Goal: Transaction & Acquisition: Book appointment/travel/reservation

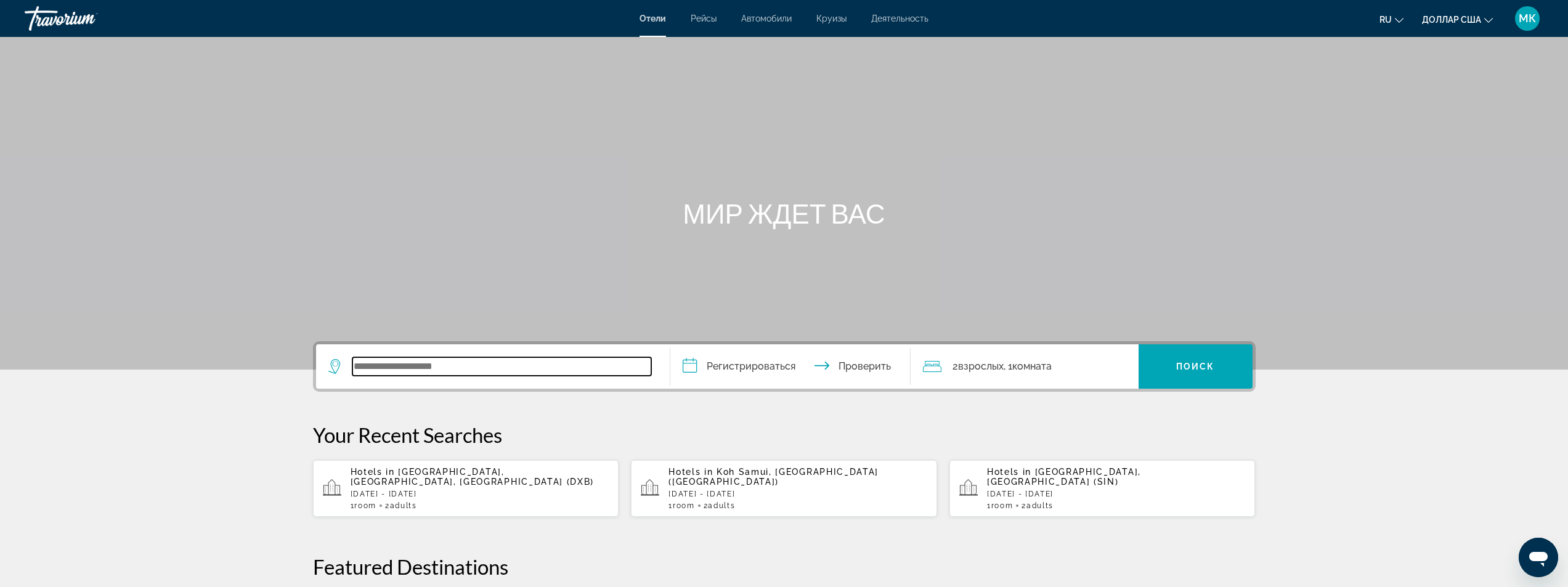
click at [420, 374] on input "Виджет поиска" at bounding box center [502, 366] width 299 height 18
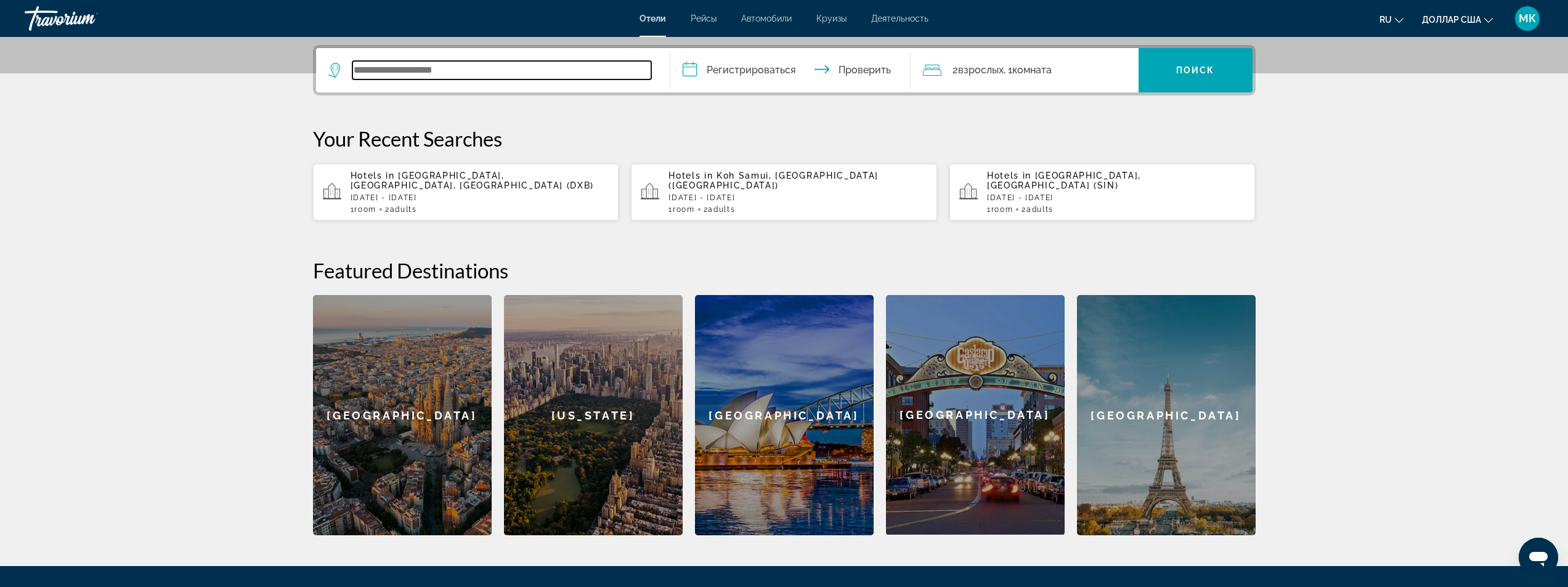
scroll to position [301, 0]
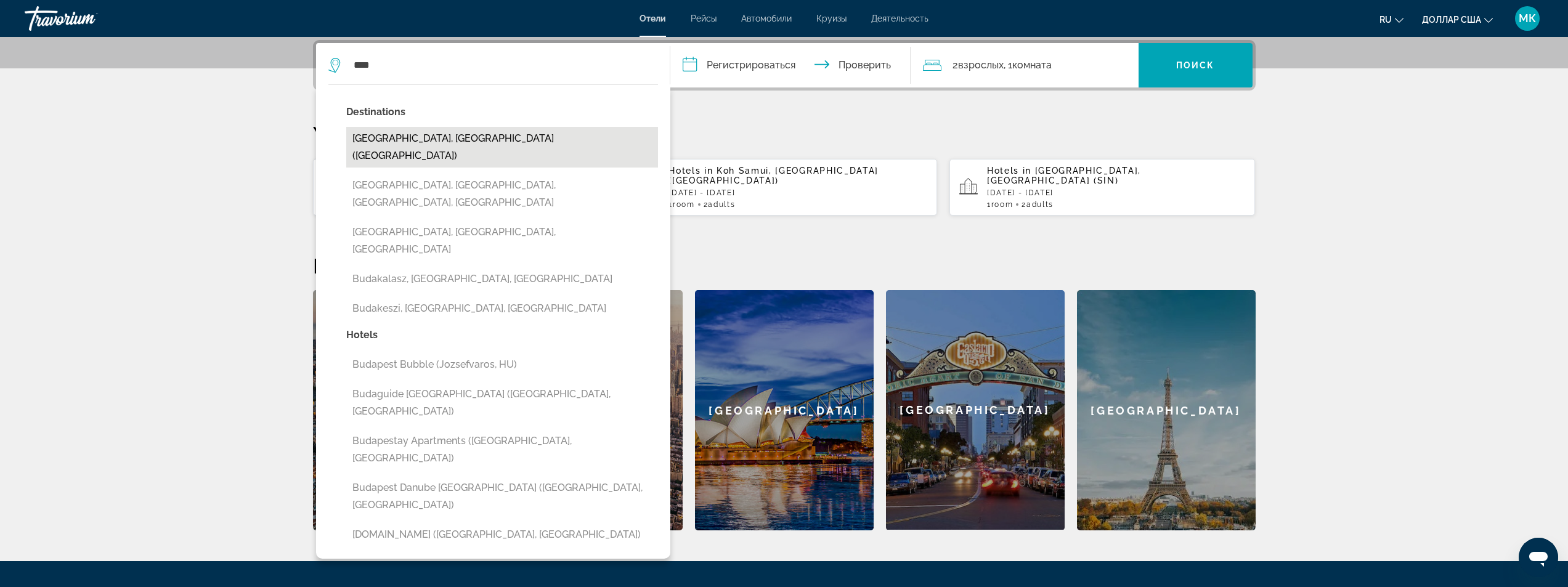
click at [430, 145] on button "[GEOGRAPHIC_DATA], [GEOGRAPHIC_DATA] ([GEOGRAPHIC_DATA])" at bounding box center [502, 147] width 312 height 41
type input "**********"
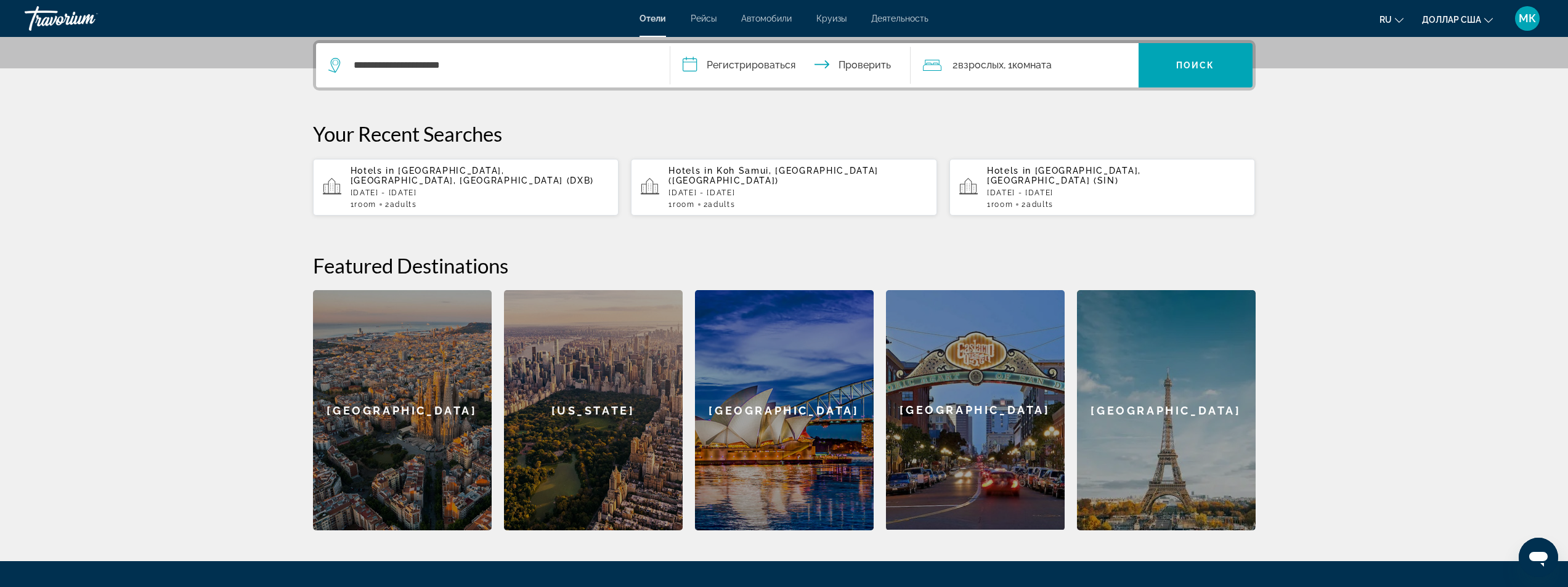
click at [694, 65] on input "**********" at bounding box center [793, 67] width 245 height 48
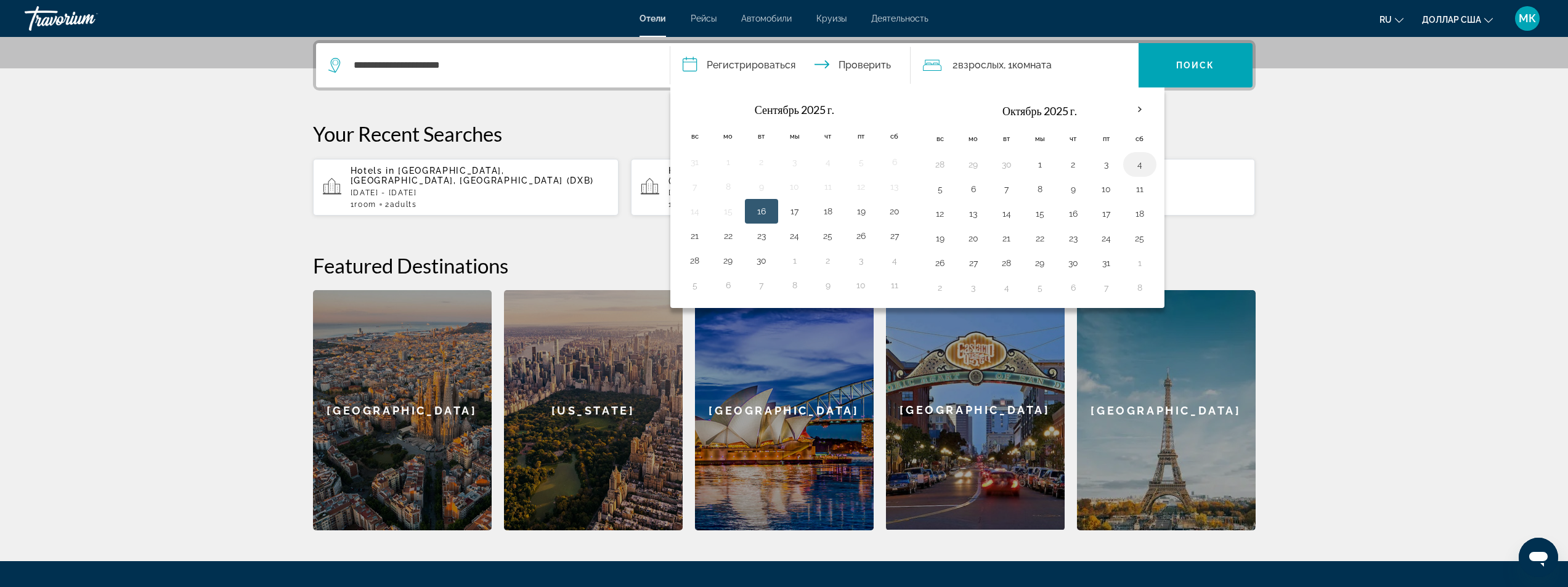
click at [1138, 169] on button "4" at bounding box center [1139, 164] width 20 height 17
click at [1005, 187] on button "7" at bounding box center [1007, 189] width 20 height 17
type input "**********"
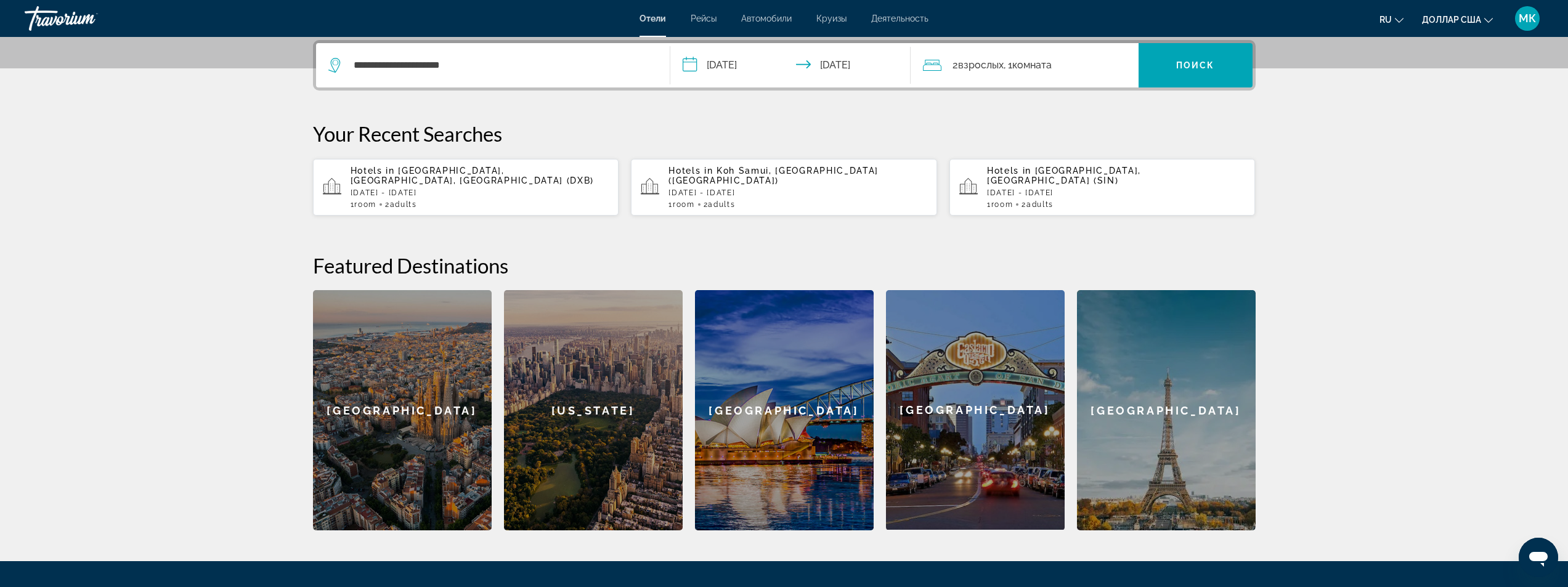
click at [1078, 70] on div "2 взрослых Взрослый , 1 комната комнаты" at bounding box center [1030, 65] width 216 height 17
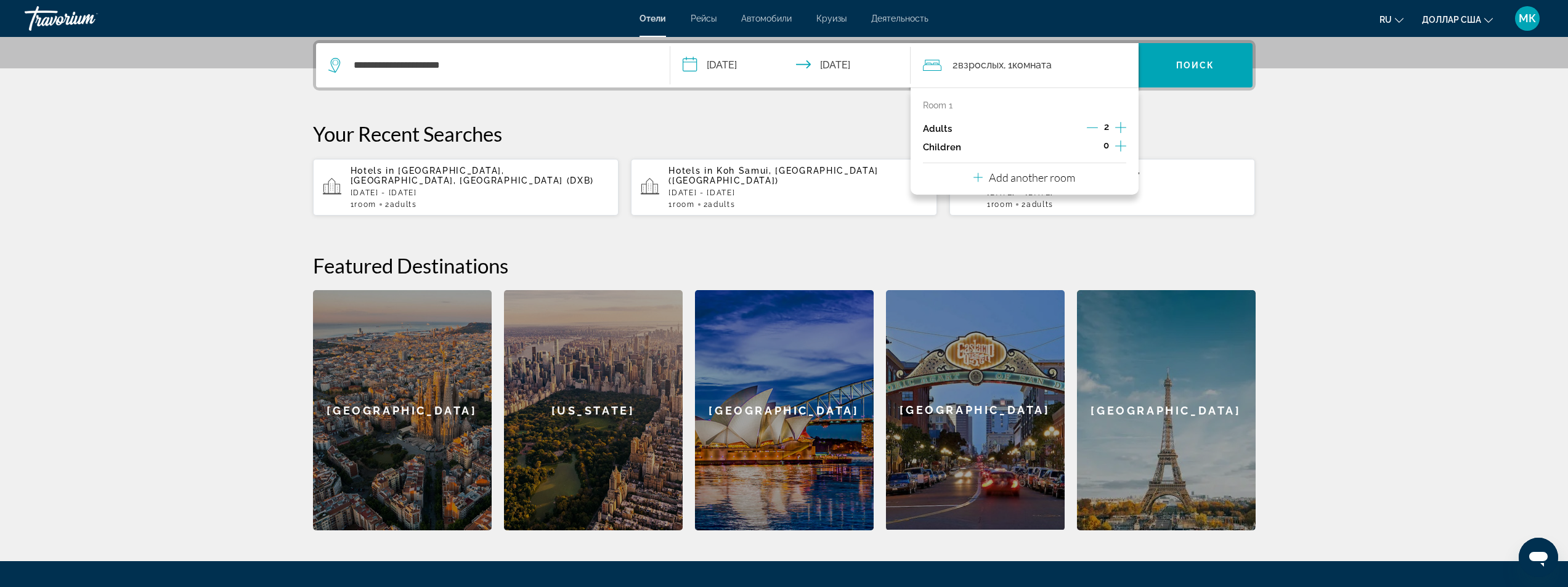
click at [1122, 130] on icon "Increment adults" at bounding box center [1121, 127] width 11 height 14
click at [1178, 65] on font "Поиск" at bounding box center [1195, 65] width 39 height 10
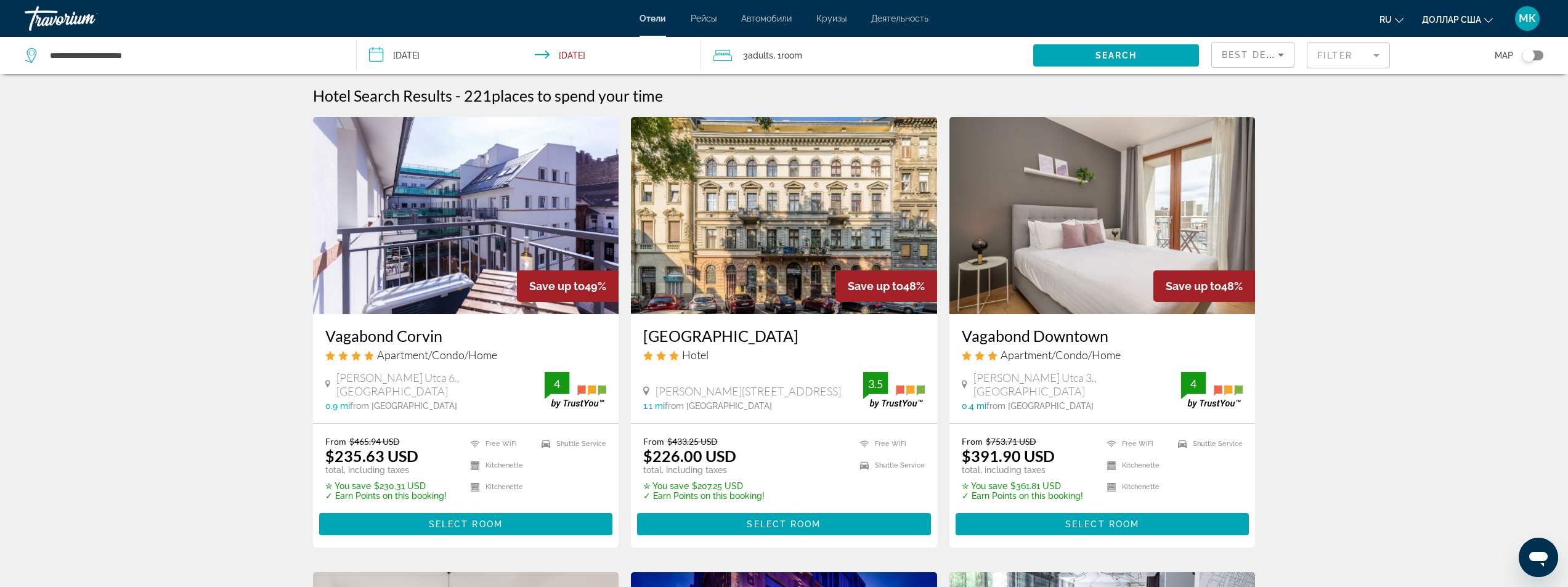
click at [1328, 54] on mat-form-field "Filter" at bounding box center [1348, 55] width 83 height 26
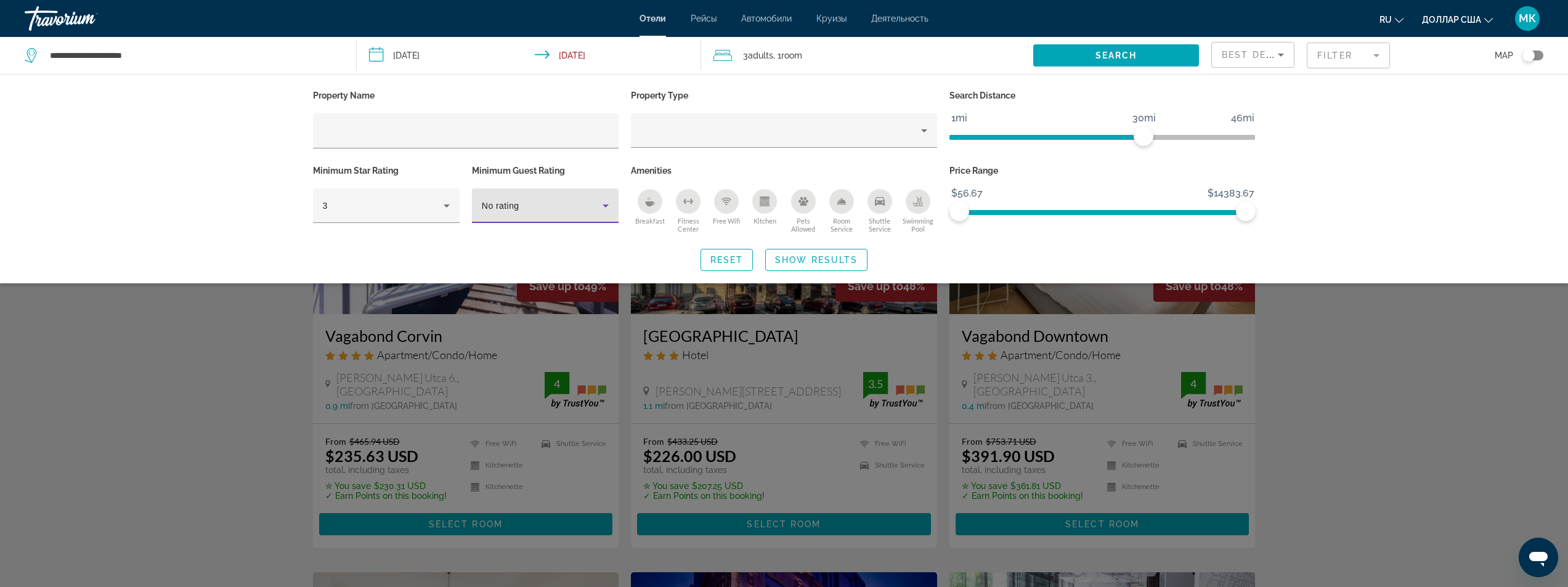
click at [530, 212] on div "No rating" at bounding box center [542, 205] width 121 height 14
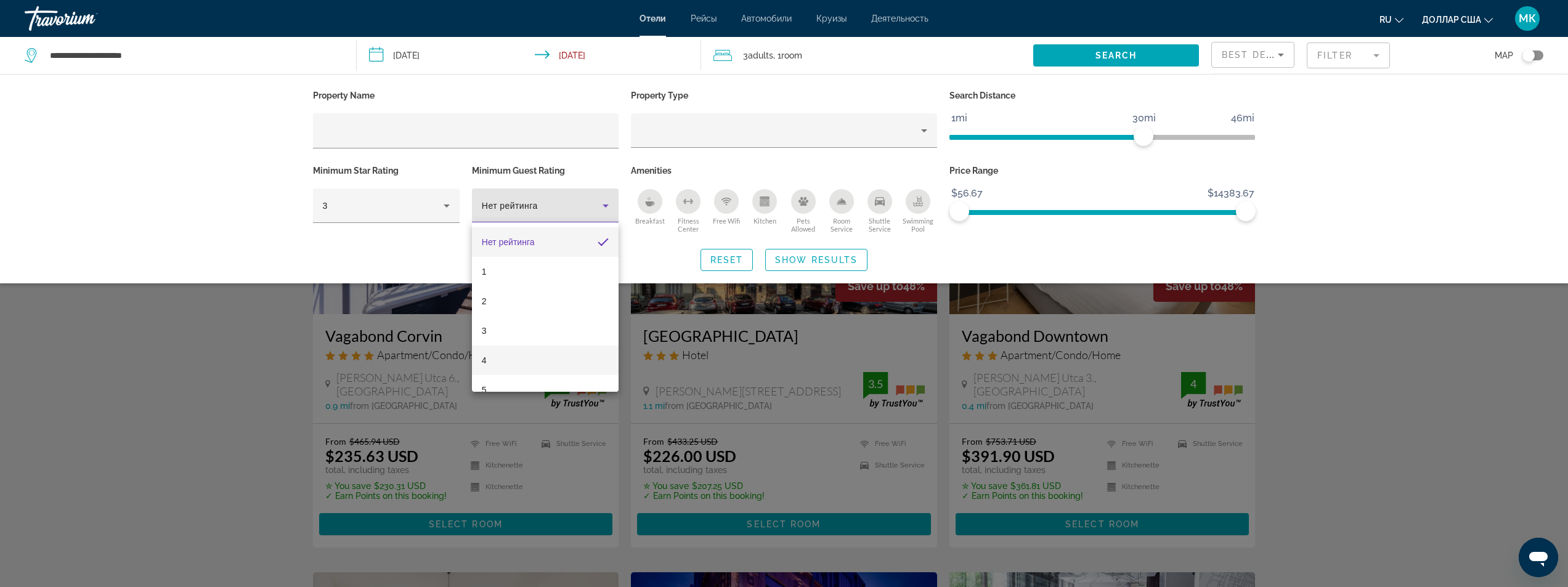
click at [506, 367] on mat-option "4" at bounding box center [545, 360] width 147 height 30
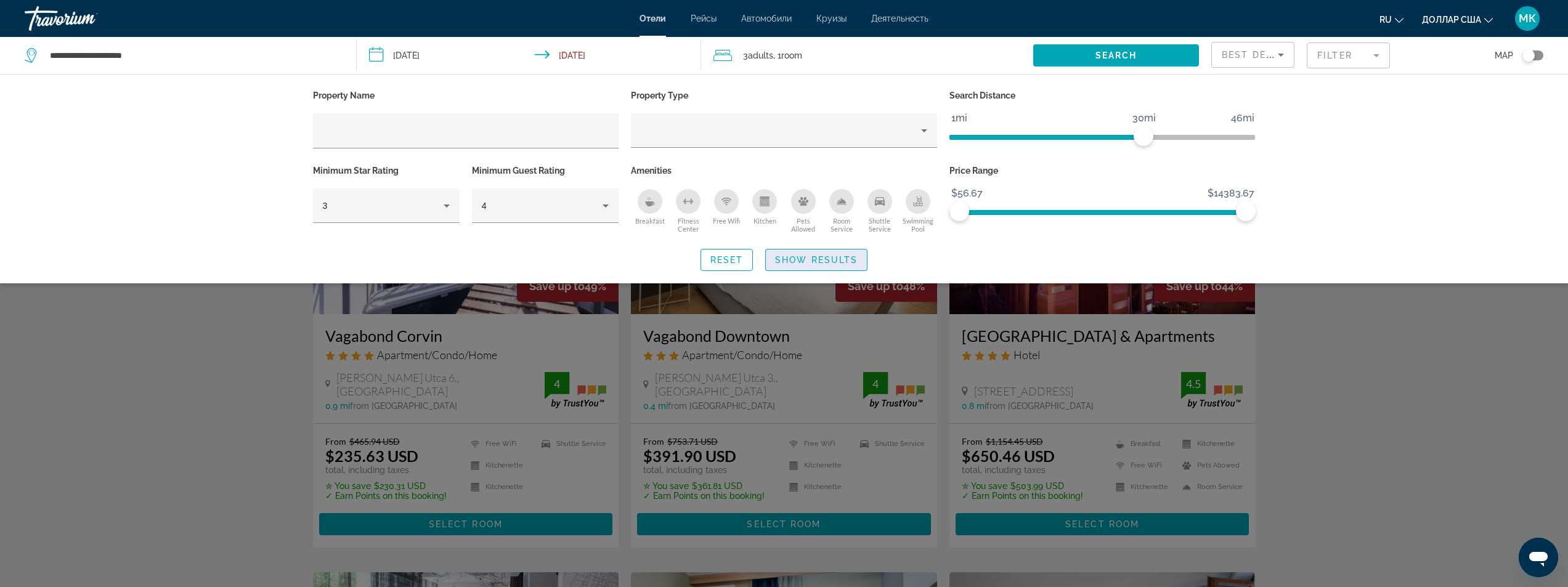
click at [816, 259] on span "Show Results" at bounding box center [816, 260] width 82 height 10
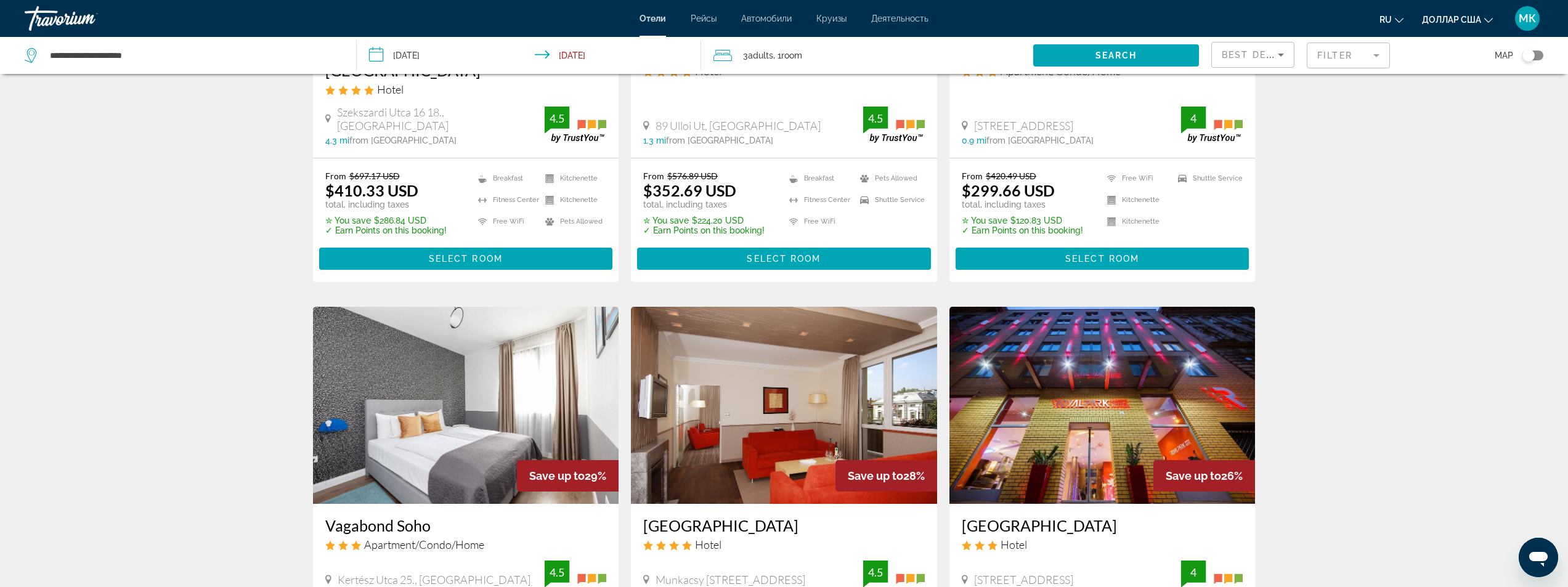
scroll to position [924, 0]
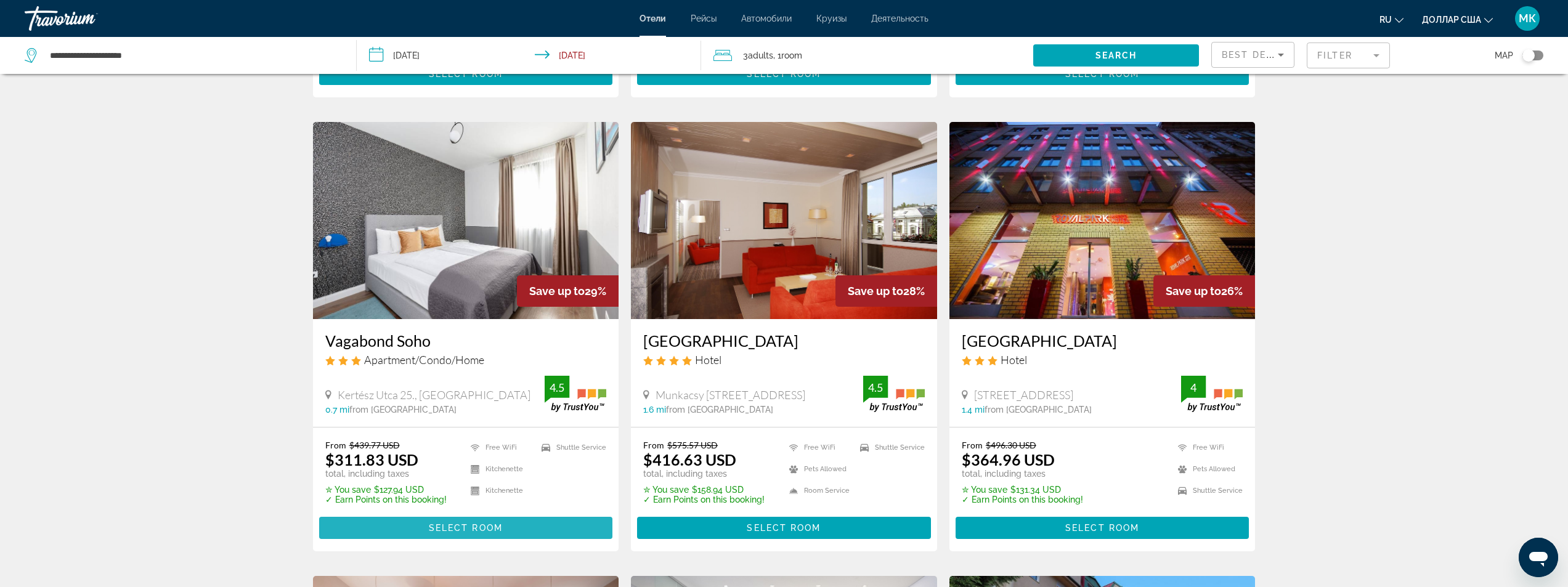
click at [497, 523] on span "Select Room" at bounding box center [465, 528] width 74 height 10
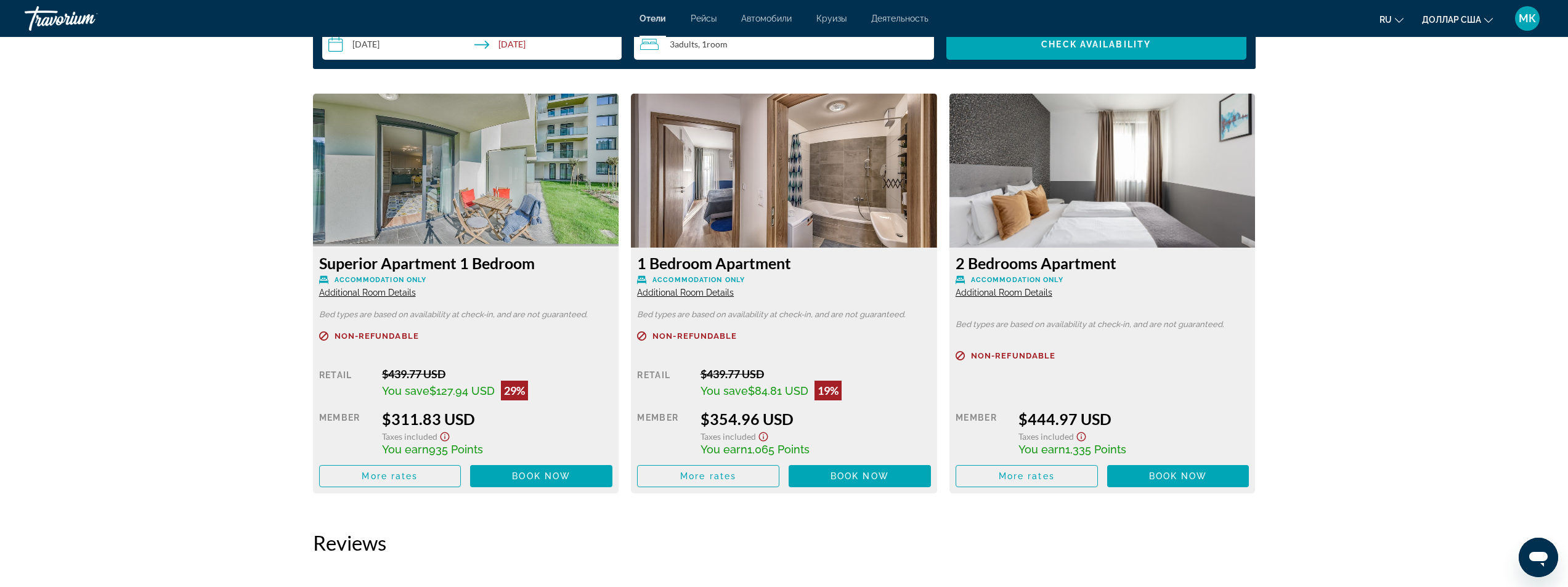
scroll to position [1663, 0]
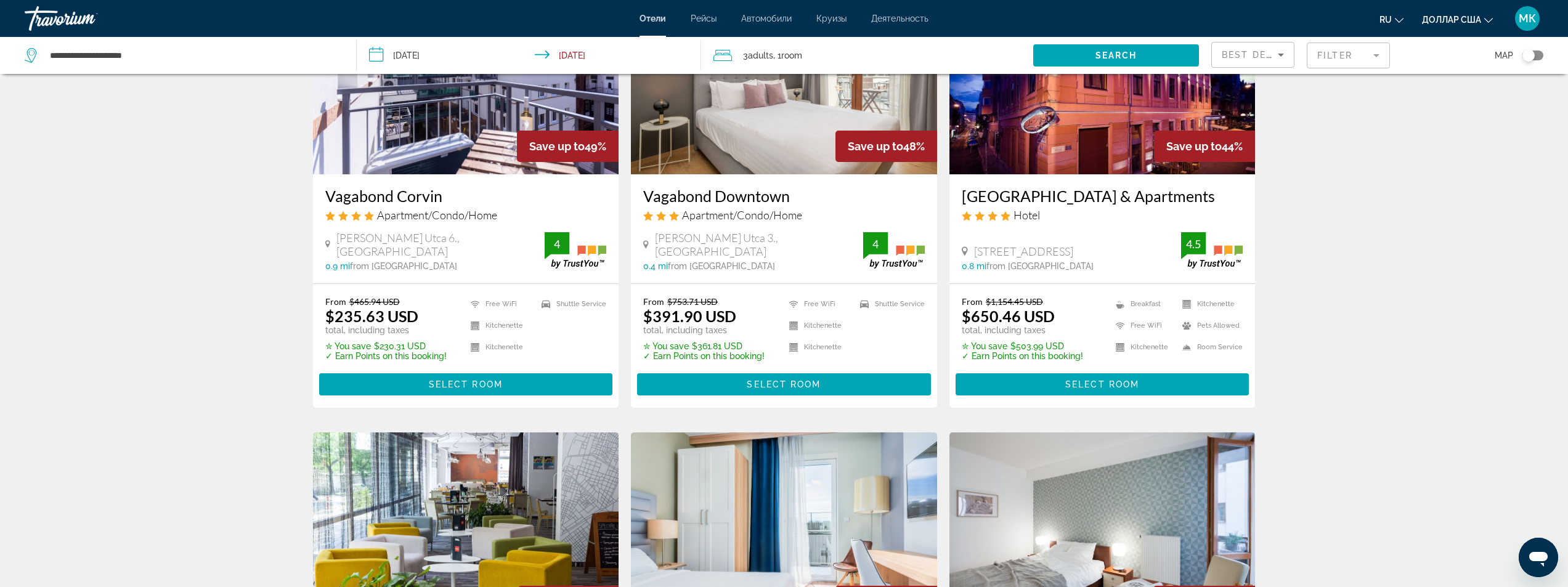
scroll to position [185, 0]
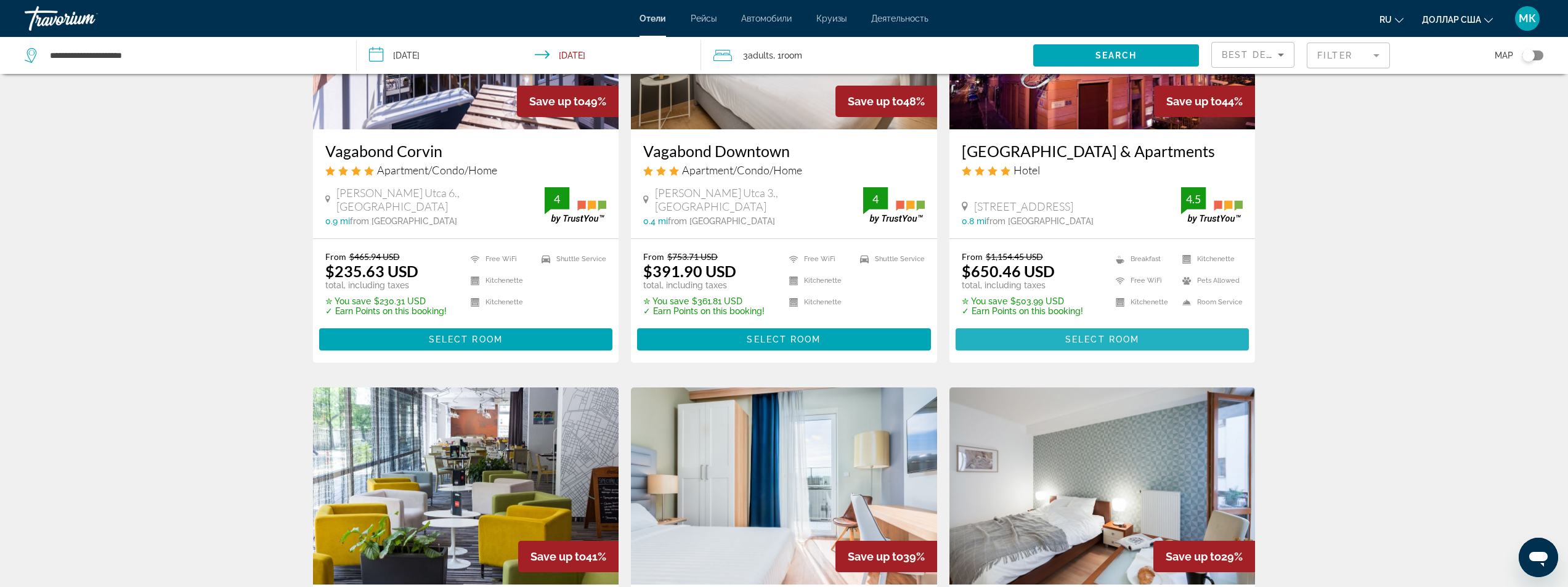
click at [1074, 337] on span "Select Room" at bounding box center [1102, 339] width 74 height 10
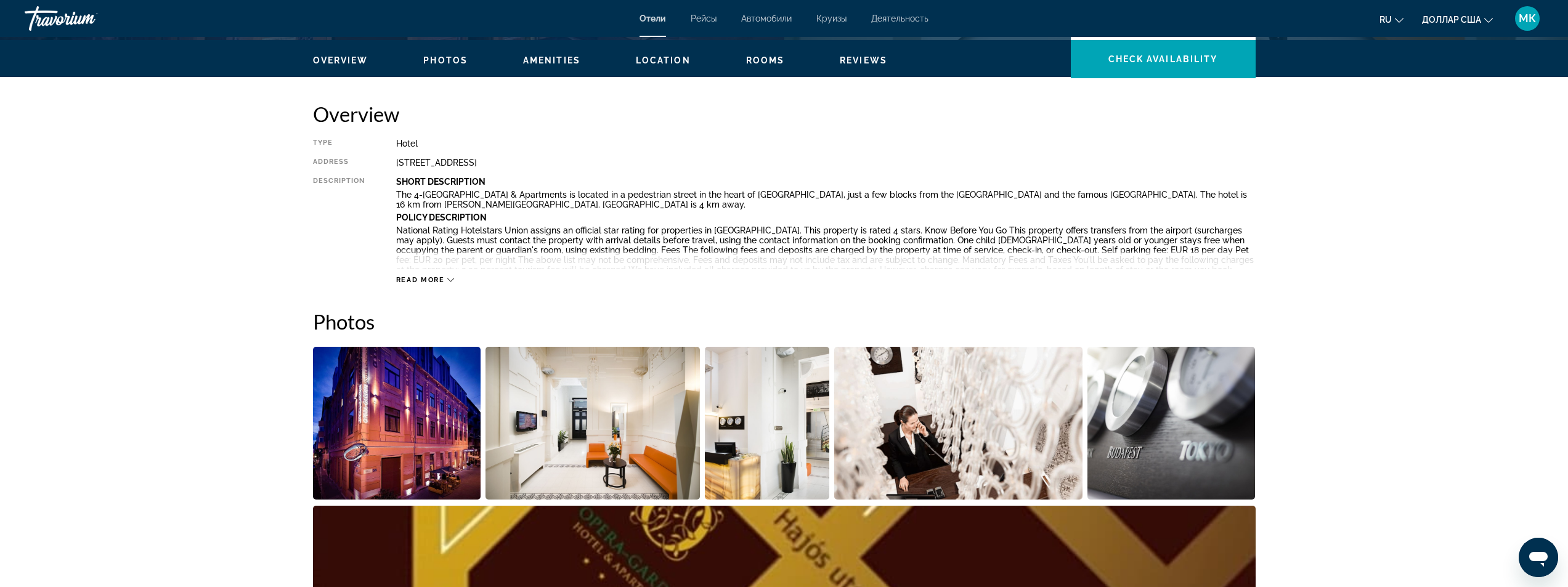
scroll to position [185, 0]
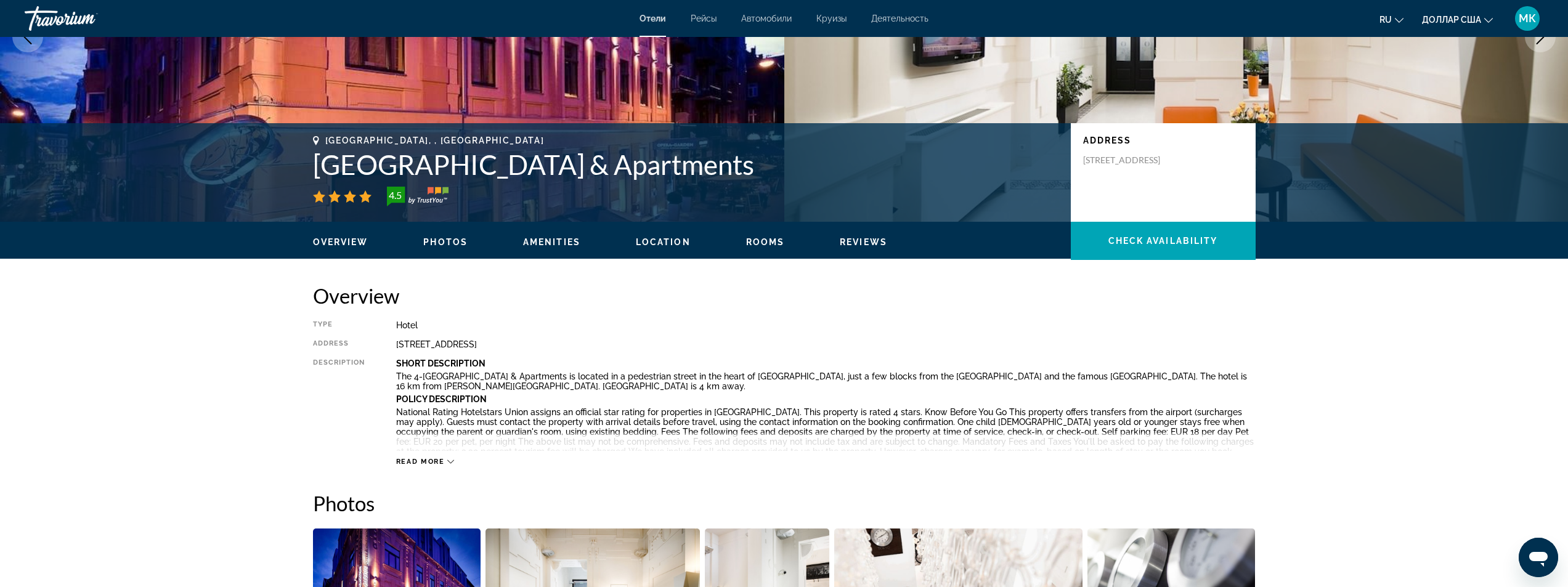
drag, startPoint x: 745, startPoint y: 162, endPoint x: 317, endPoint y: 176, distance: 428.2
click at [317, 176] on h1 "[GEOGRAPHIC_DATA] & Apartments" at bounding box center [685, 164] width 745 height 32
copy h1 "[GEOGRAPHIC_DATA] & Apartments"
